Goal: Task Accomplishment & Management: Complete application form

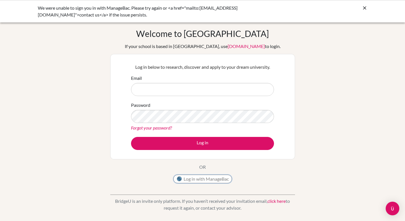
click at [197, 180] on button "Log in with ManageBac" at bounding box center [202, 179] width 59 height 9
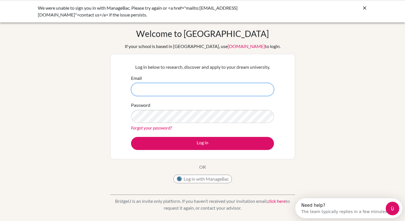
click at [185, 91] on input "Email" at bounding box center [202, 89] width 143 height 13
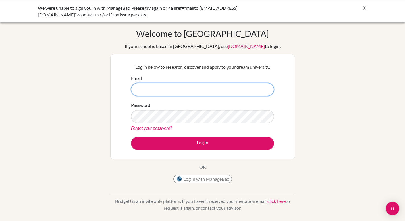
type input "[EMAIL_ADDRESS][PERSON_NAME][DOMAIN_NAME]"
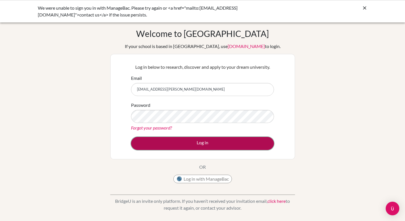
click at [199, 145] on button "Log in" at bounding box center [202, 143] width 143 height 13
